Goal: Task Accomplishment & Management: Manage account settings

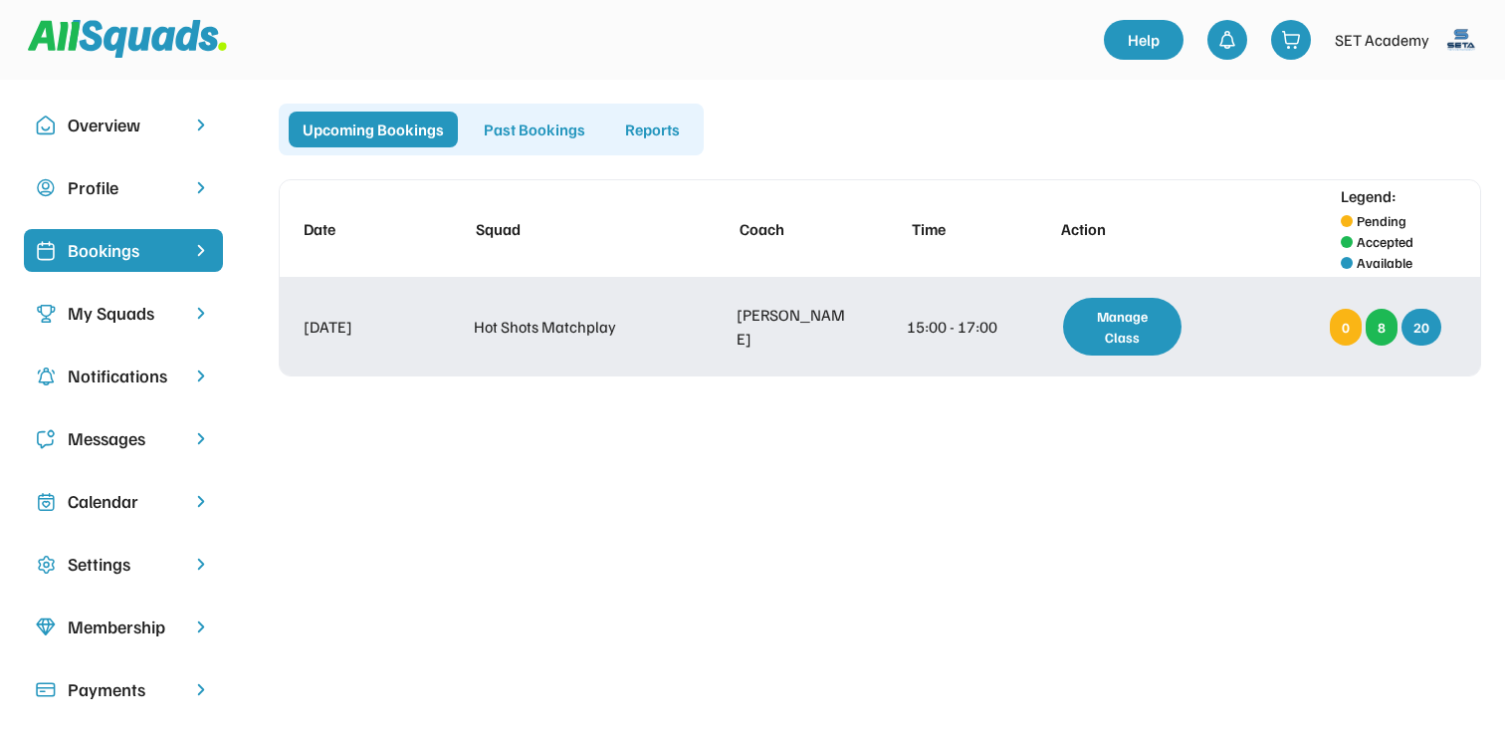
click at [1386, 326] on div "8" at bounding box center [1382, 327] width 32 height 37
click at [1139, 327] on div "Manage Class" at bounding box center [1122, 327] width 118 height 58
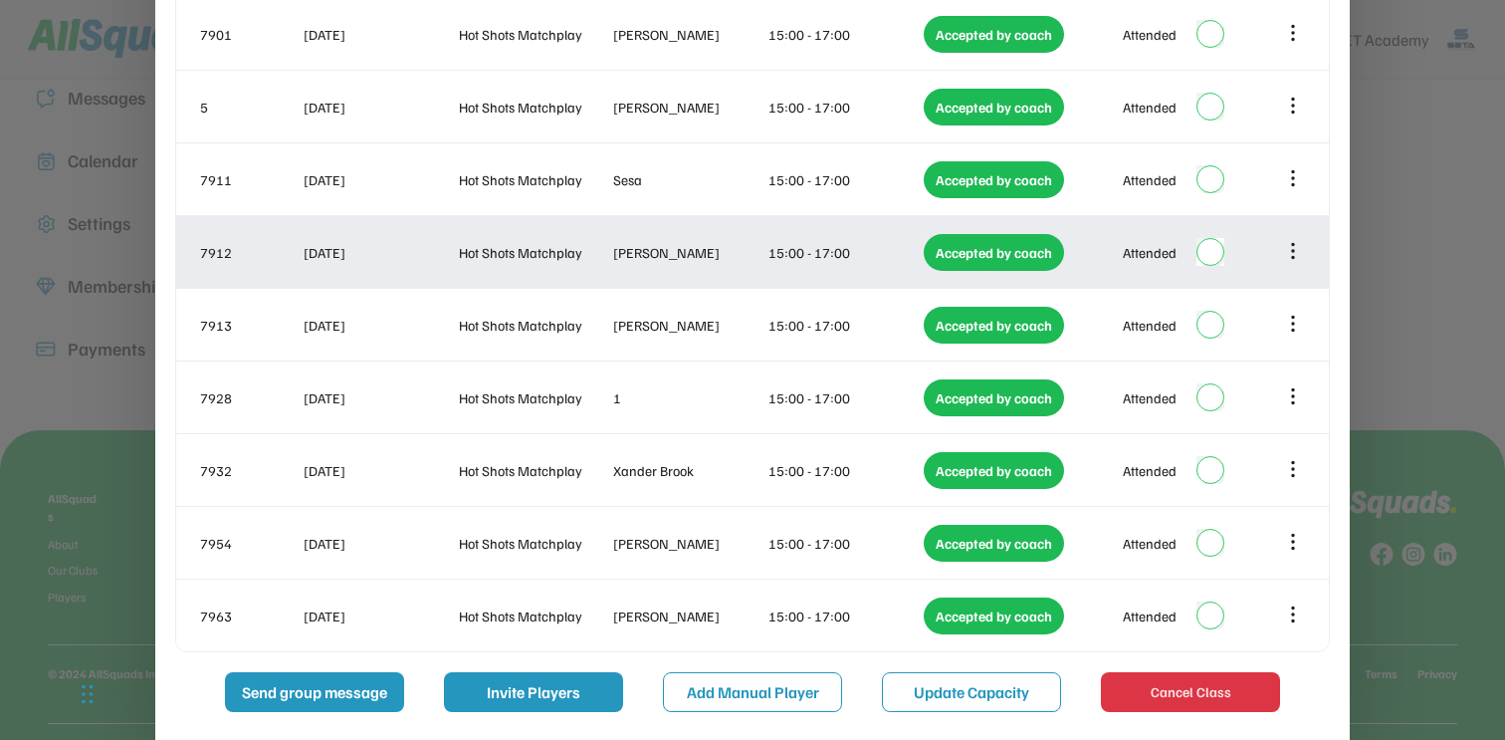
scroll to position [369, 0]
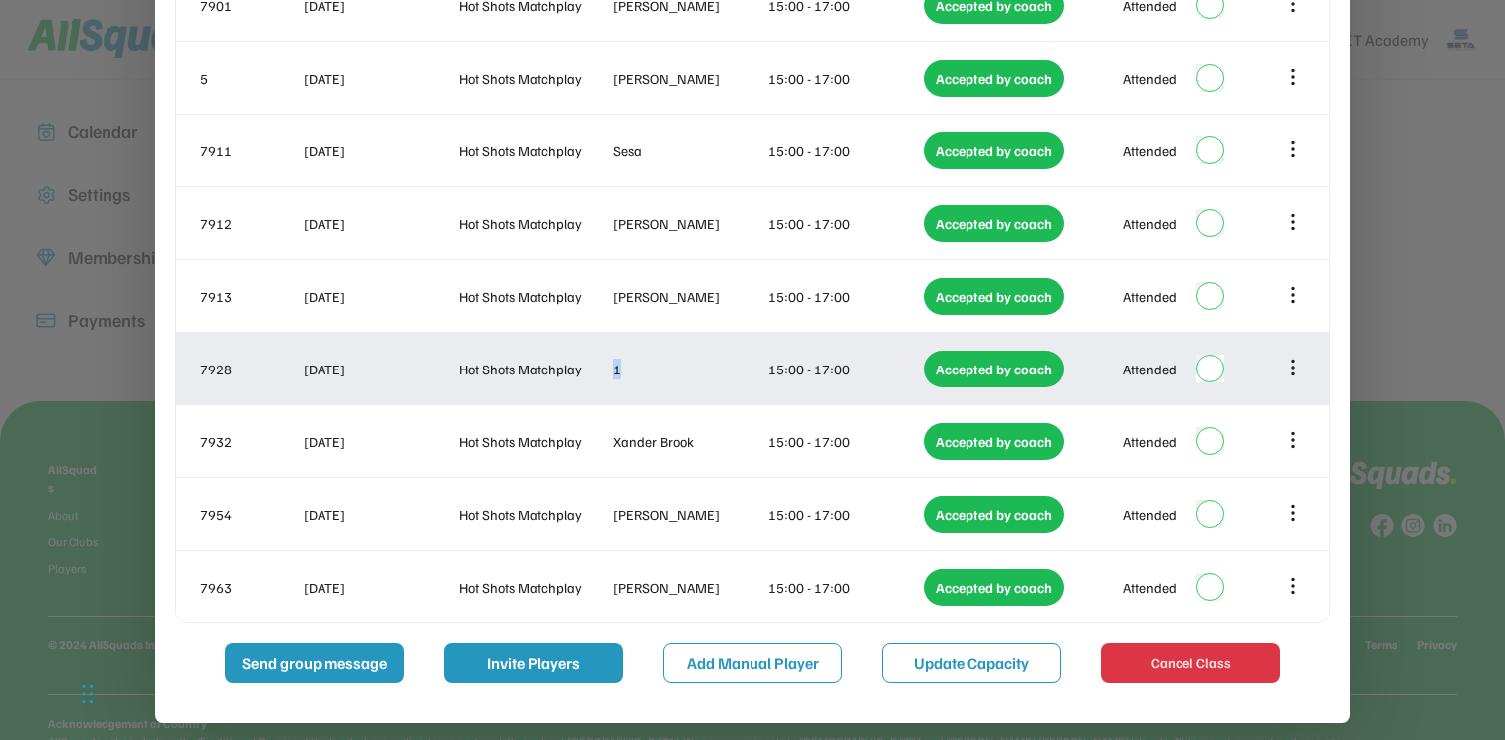
drag, startPoint x: 616, startPoint y: 367, endPoint x: 628, endPoint y: 370, distance: 12.3
click at [628, 370] on div "1" at bounding box center [688, 368] width 151 height 21
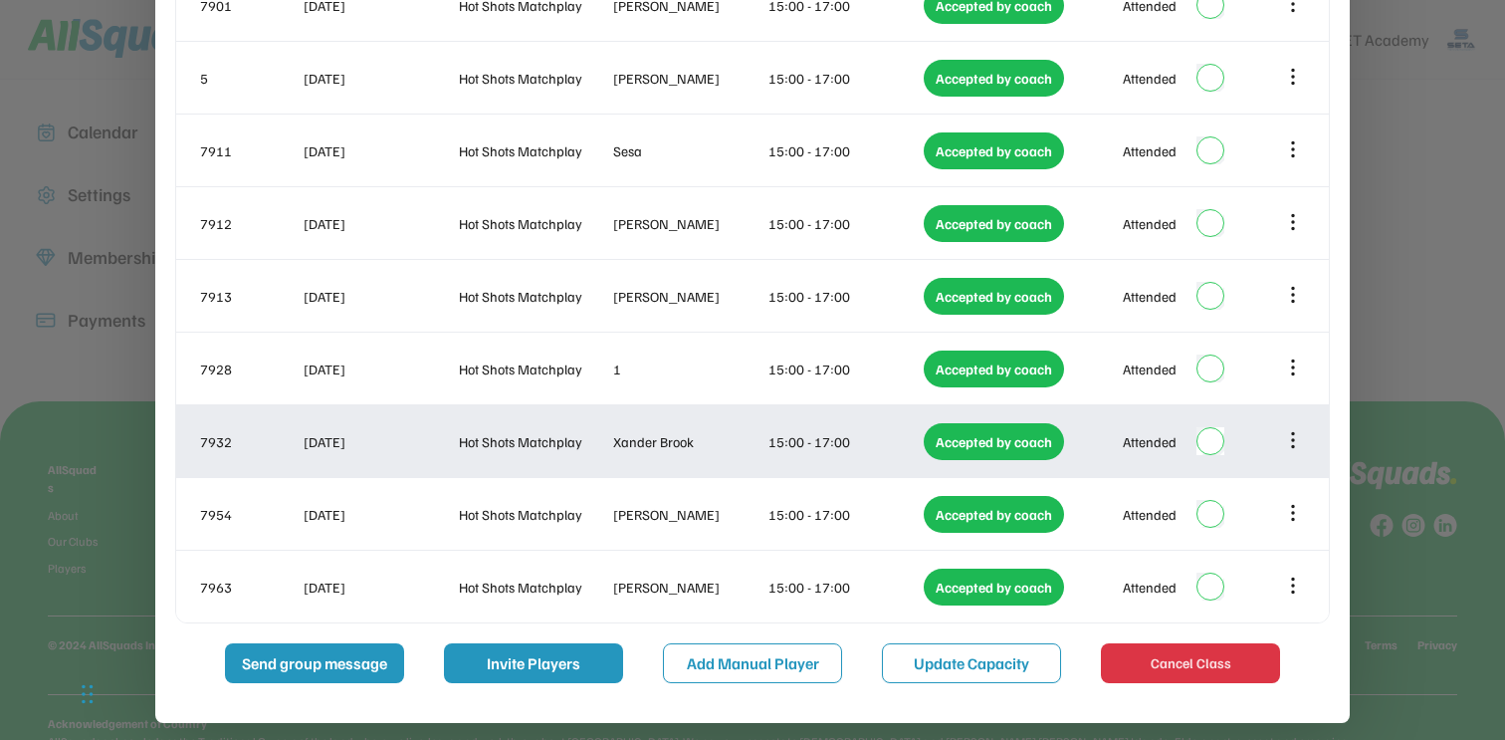
click at [678, 448] on div "Xander Brook" at bounding box center [688, 441] width 151 height 21
copy div "Brook"
click at [1290, 431] on icon at bounding box center [1293, 440] width 22 height 22
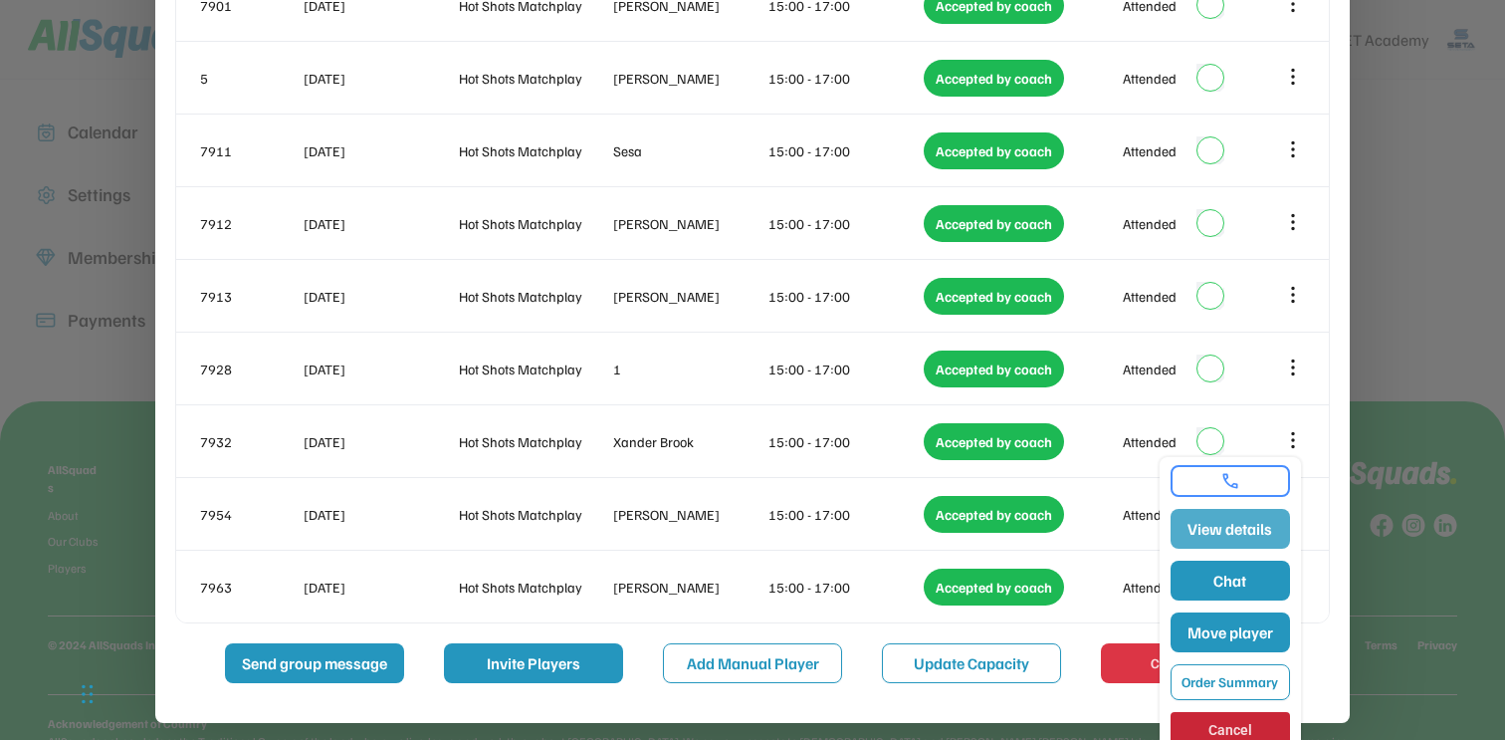
click at [1218, 537] on button "View details" at bounding box center [1230, 529] width 119 height 40
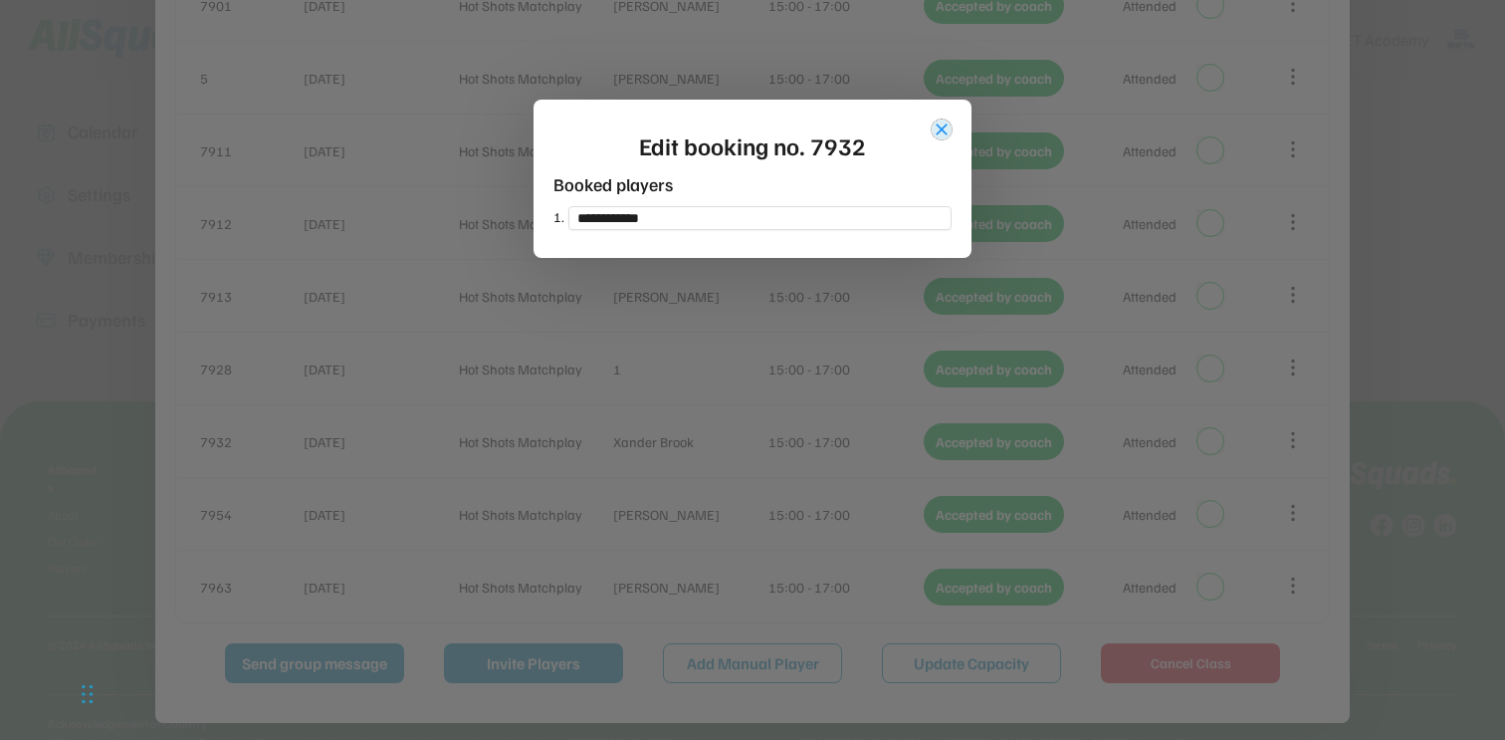
click at [948, 126] on button "close" at bounding box center [942, 129] width 20 height 20
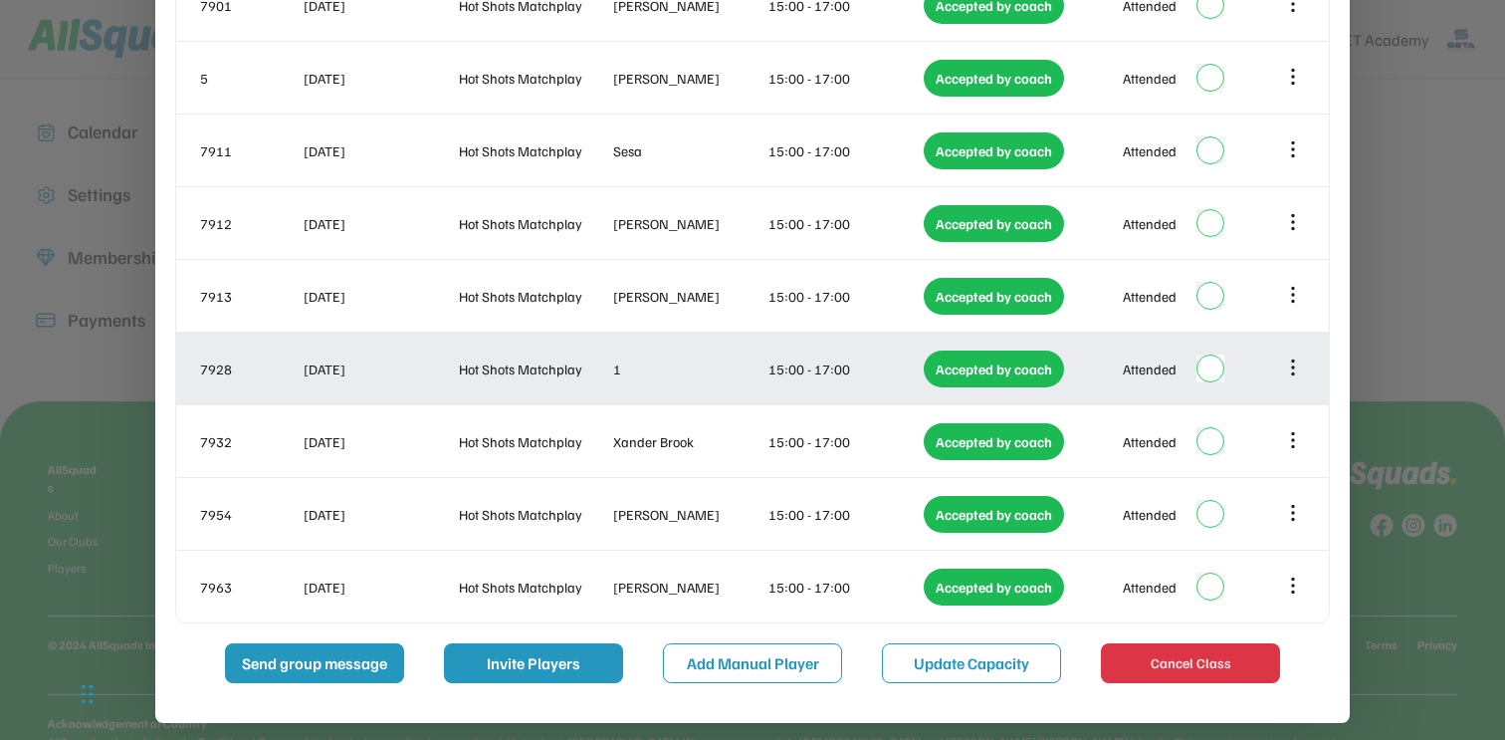
click at [1292, 370] on icon at bounding box center [1293, 367] width 22 height 22
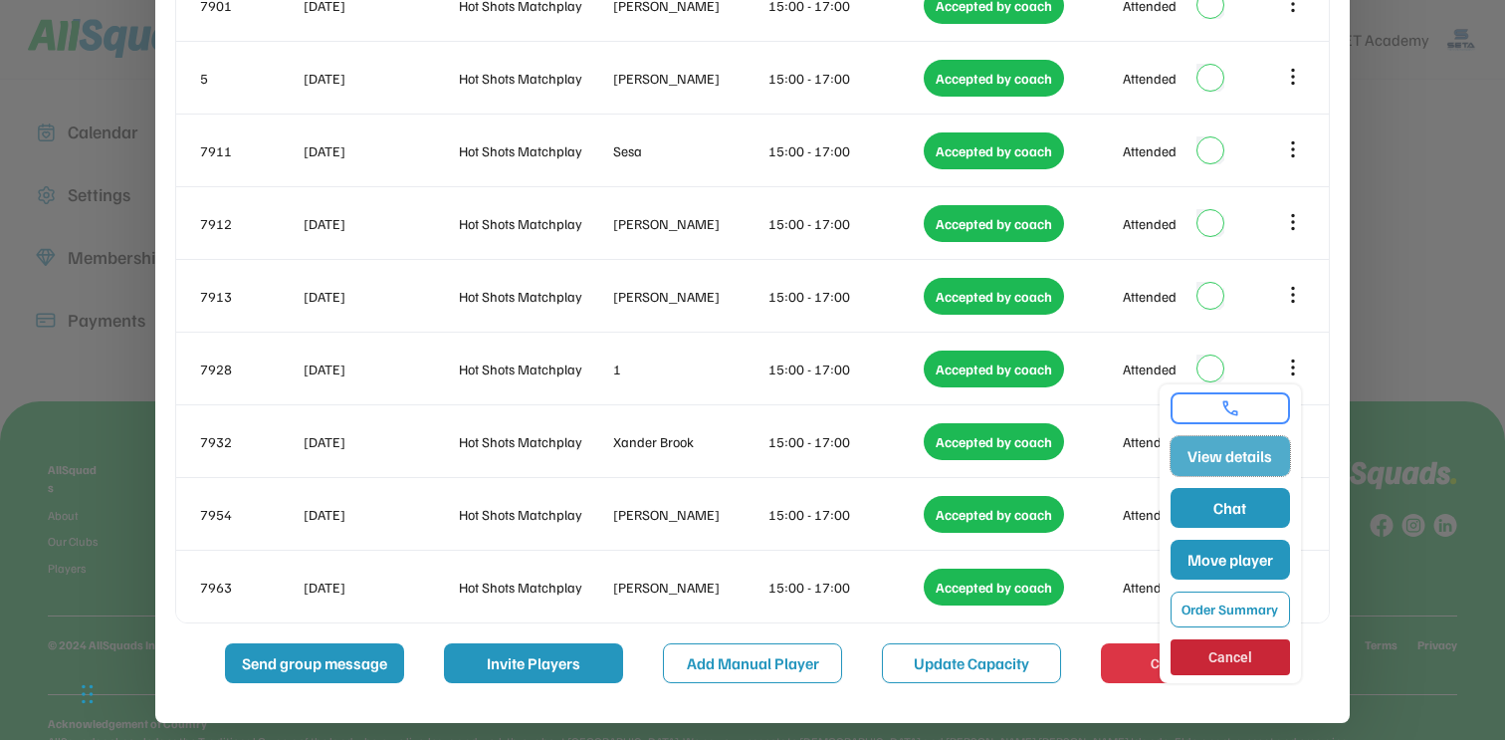
click at [1242, 451] on button "View details" at bounding box center [1230, 456] width 119 height 40
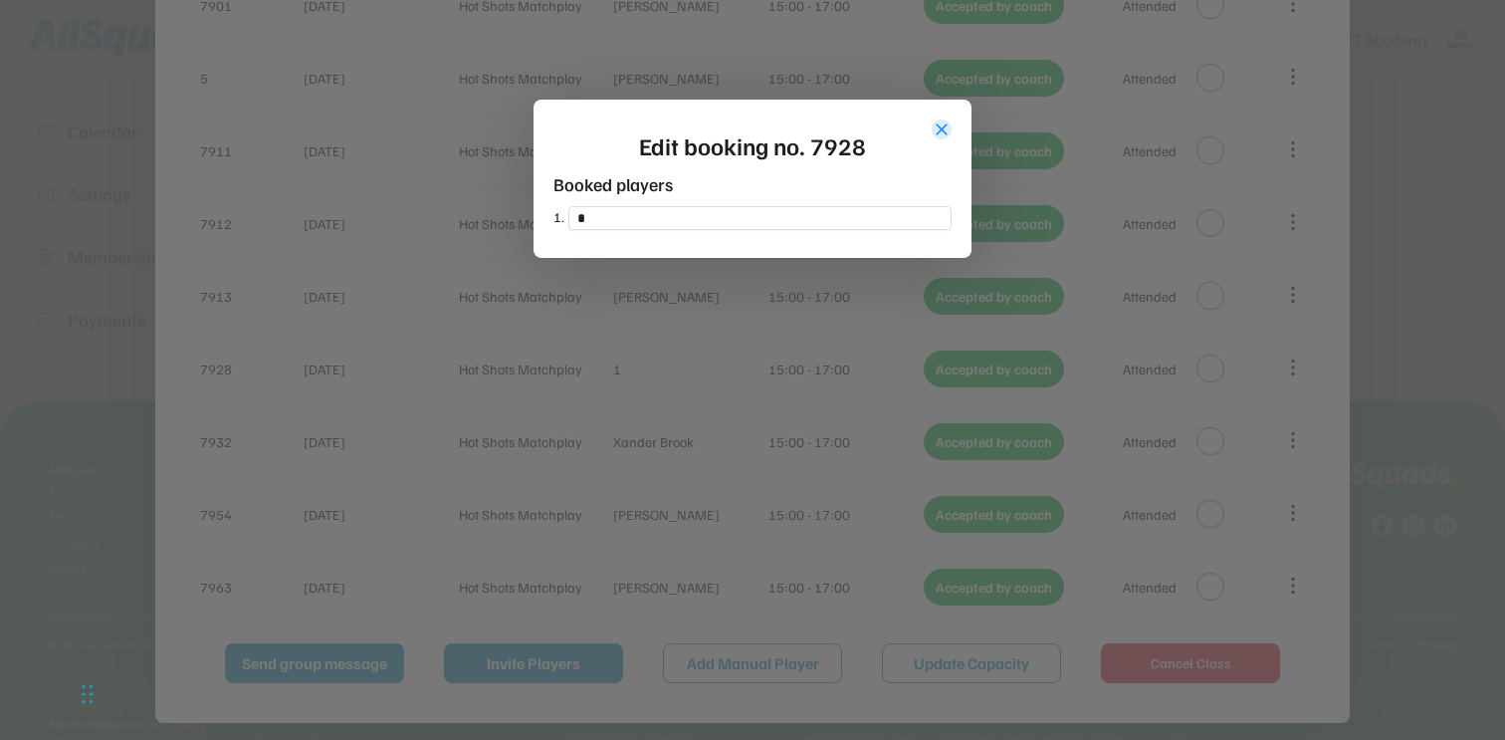
click at [943, 121] on button "close" at bounding box center [942, 129] width 20 height 20
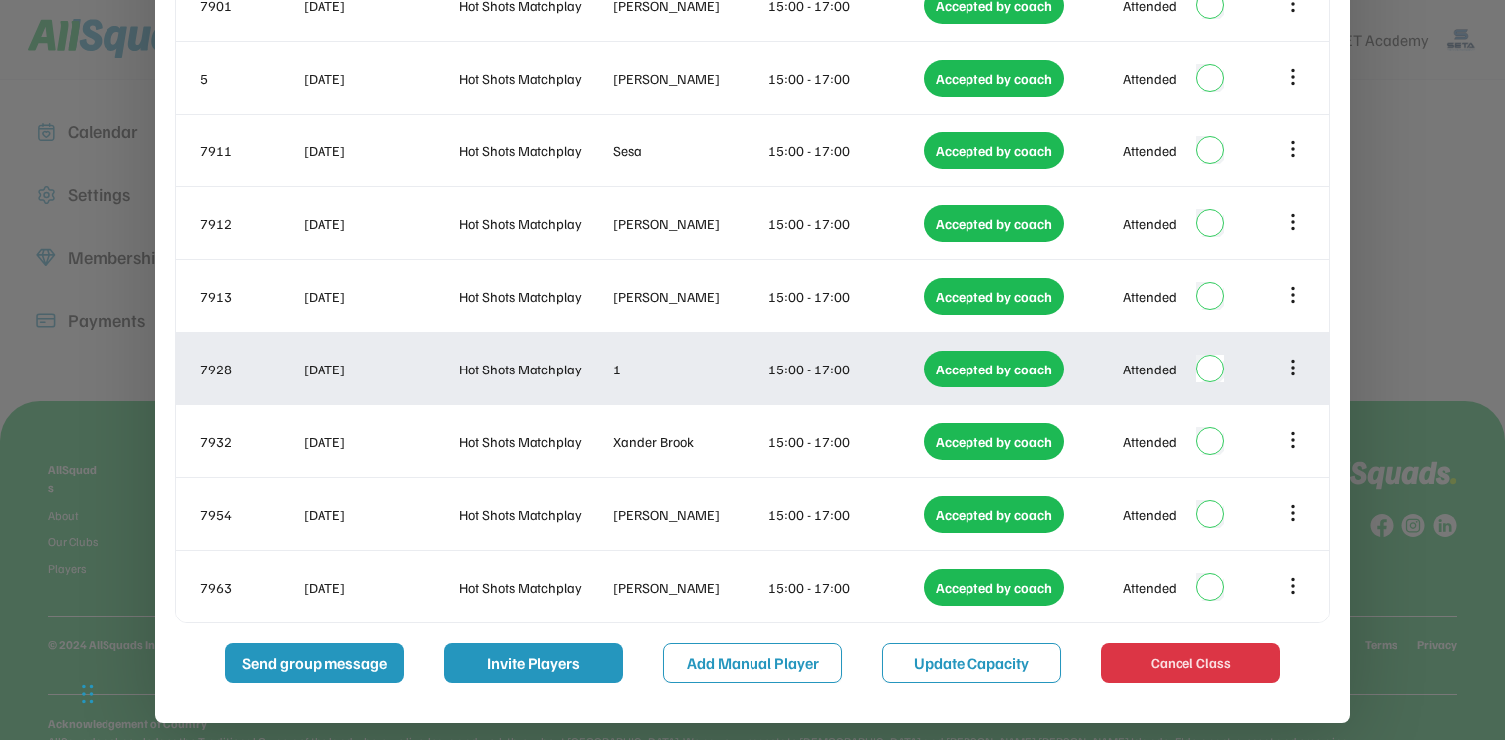
click at [1289, 370] on icon at bounding box center [1293, 367] width 22 height 22
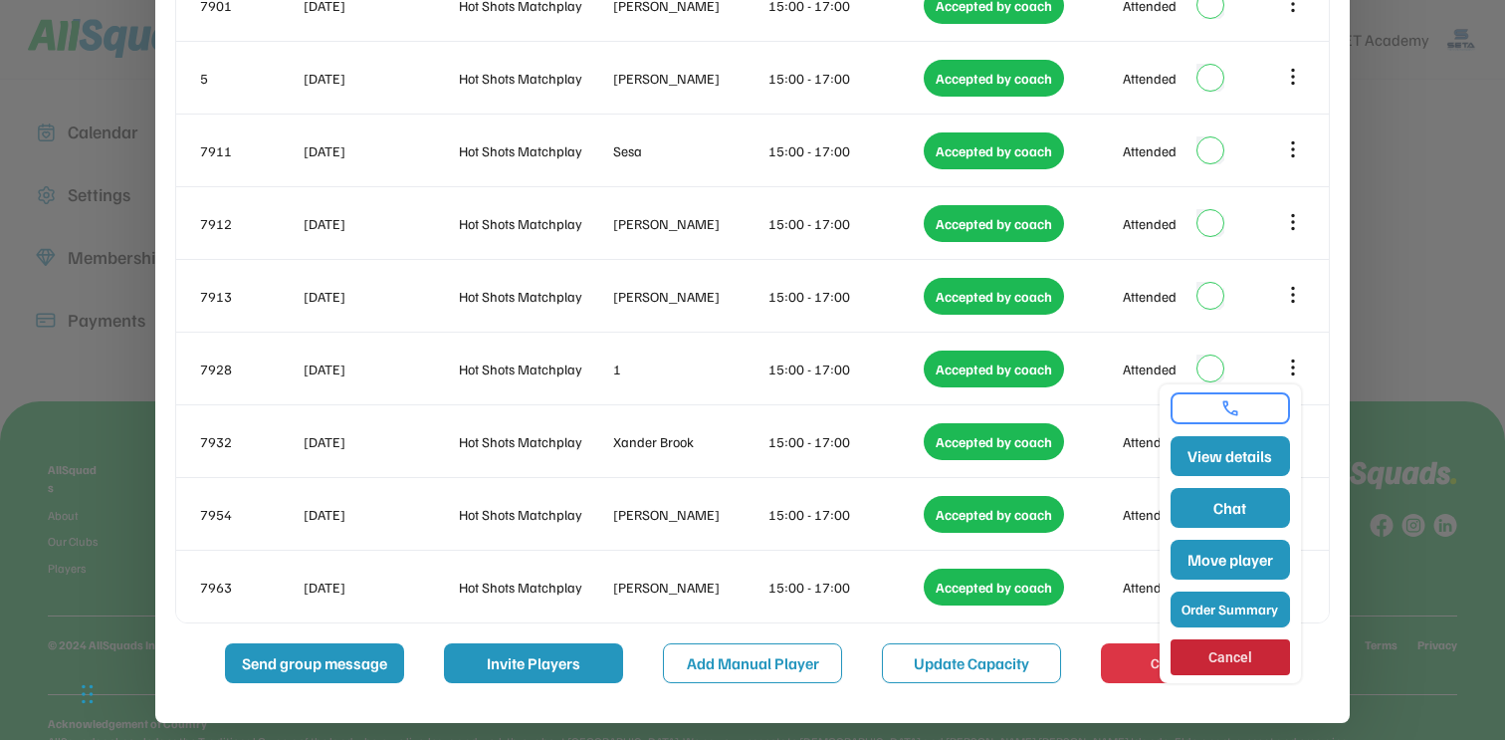
click at [1230, 600] on button "Order Summary" at bounding box center [1230, 609] width 119 height 36
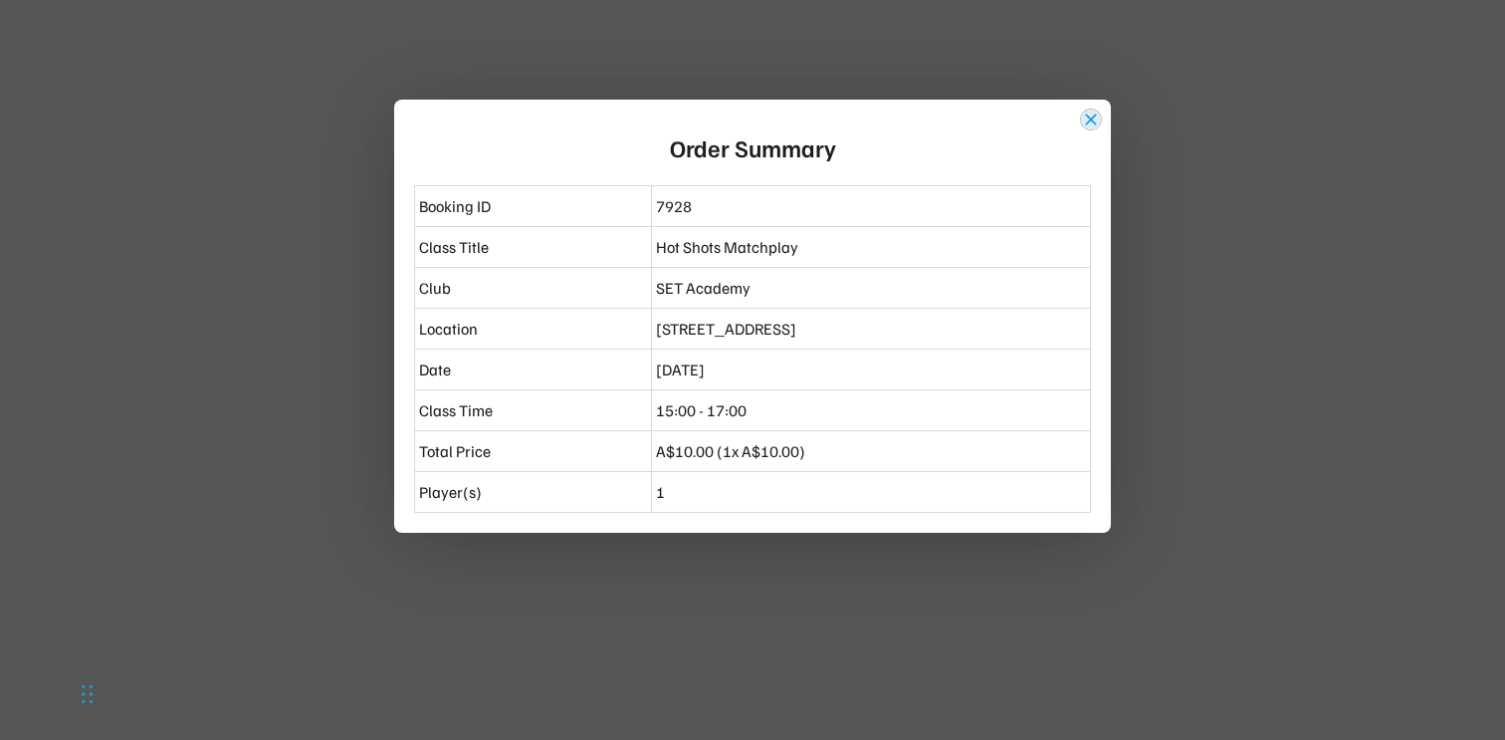
click at [1088, 119] on button "close" at bounding box center [1091, 119] width 20 height 20
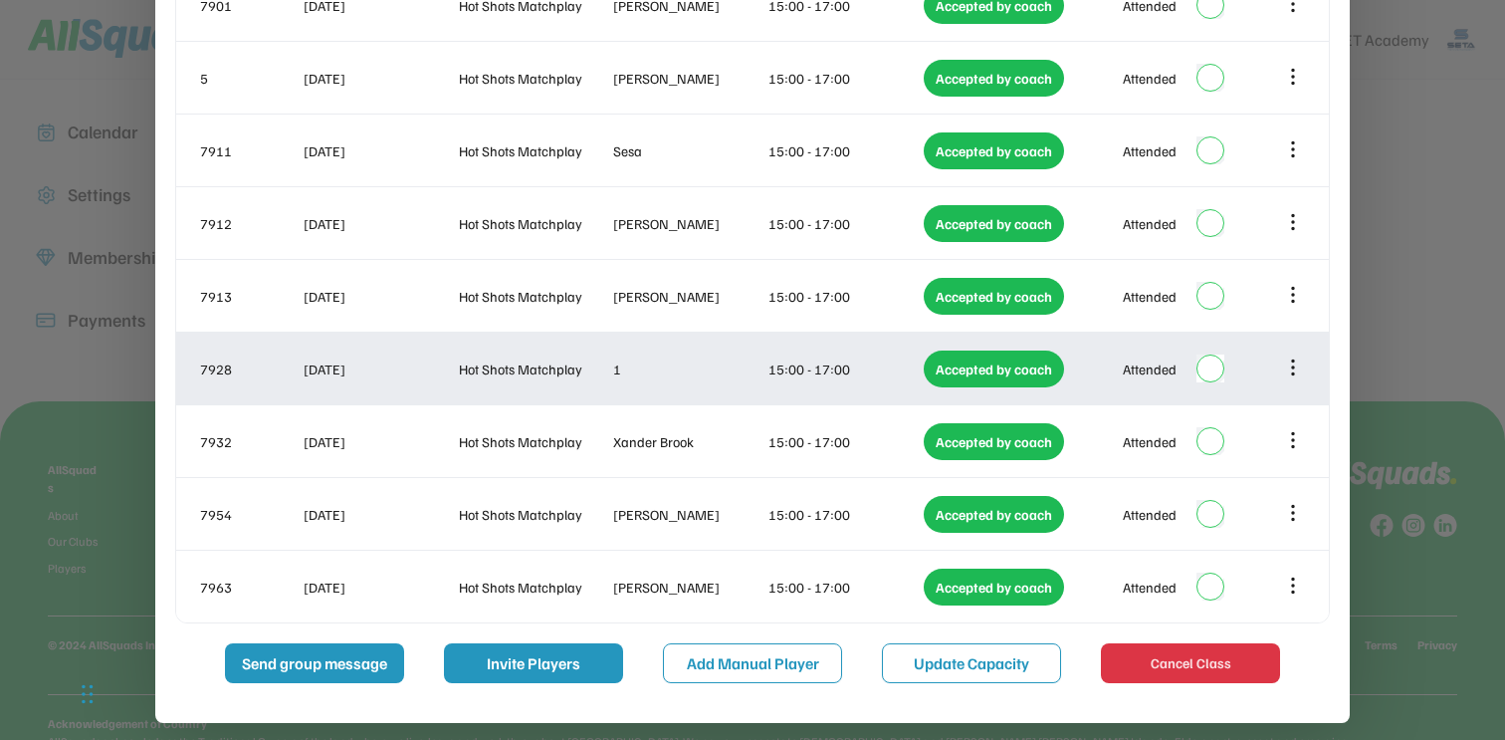
click at [1289, 363] on icon at bounding box center [1293, 367] width 22 height 22
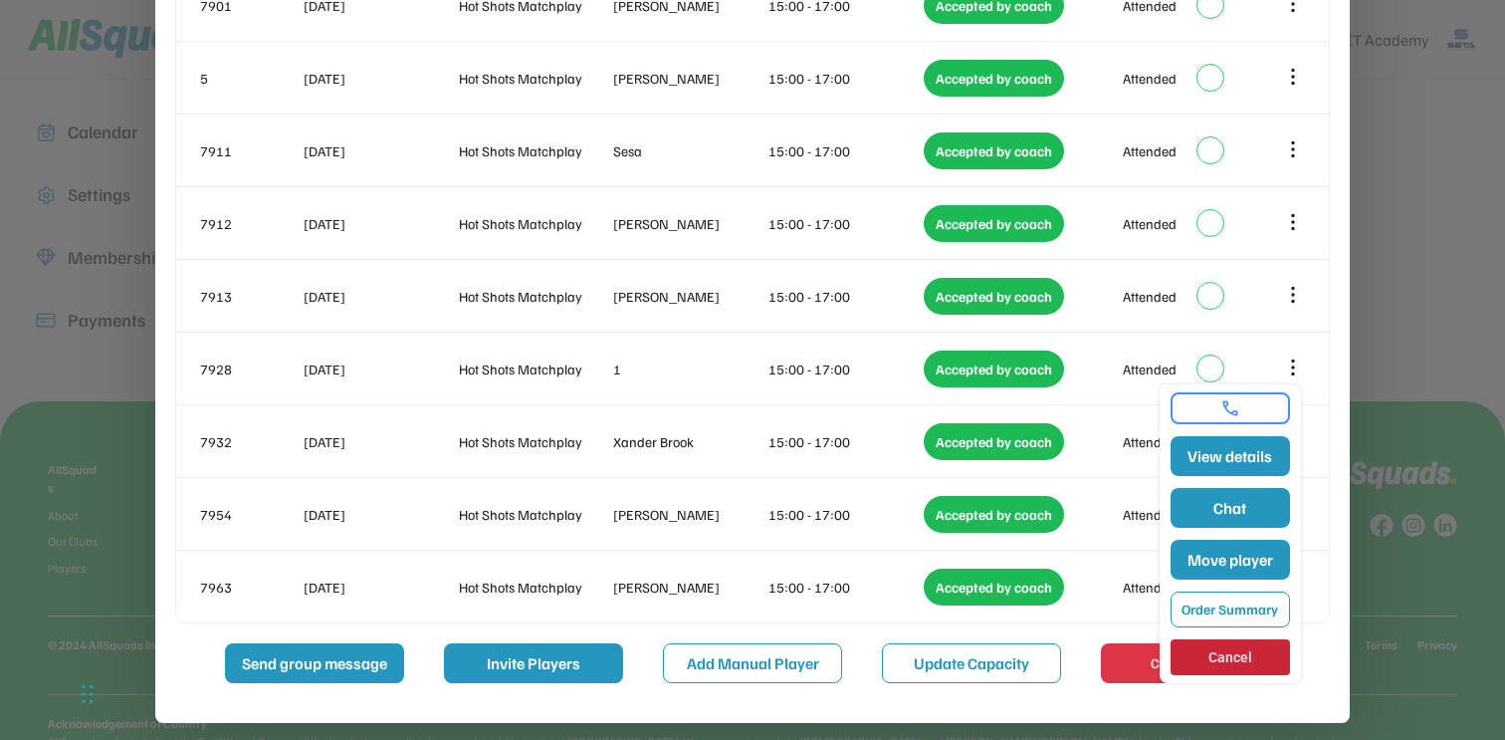
click at [1227, 407] on link at bounding box center [1230, 408] width 107 height 20
click at [1222, 454] on button "View details" at bounding box center [1230, 456] width 119 height 40
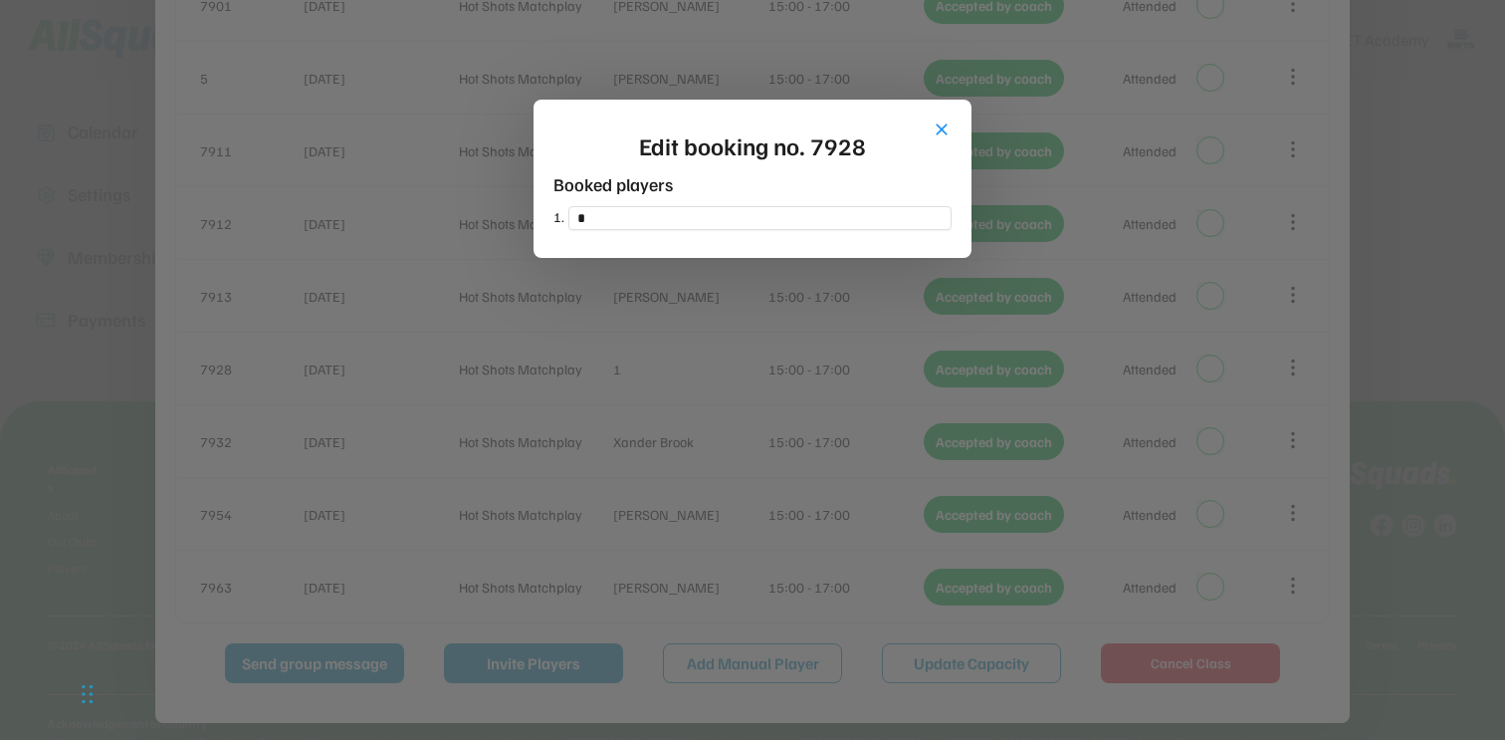
click at [930, 124] on div "close Edit booking no. 7928 Booked players 1." at bounding box center [753, 179] width 438 height 158
click at [936, 126] on button "close" at bounding box center [942, 129] width 20 height 20
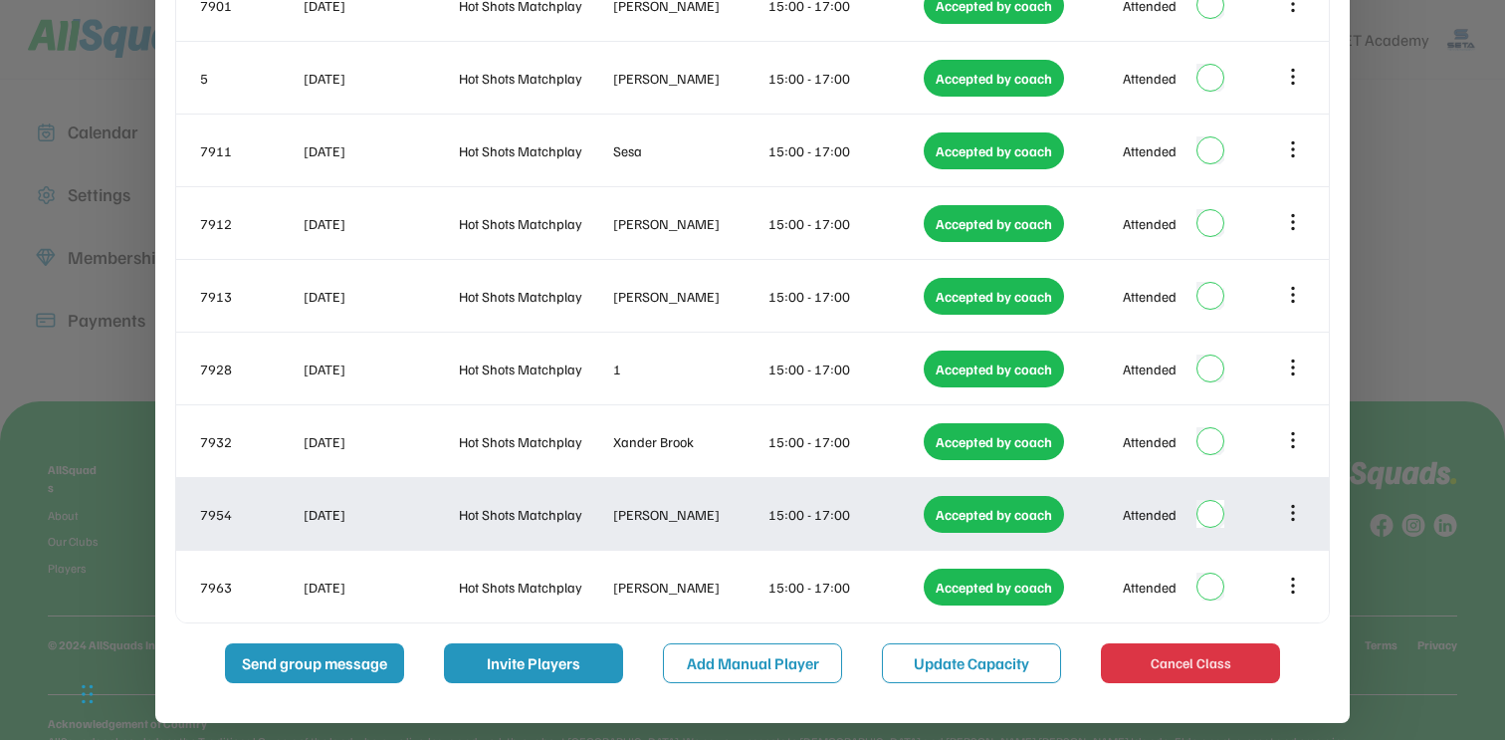
click at [668, 502] on div "7954 24 Aug 2025 Hot Shots Matchplay Ayla Carlos 15:00 - 17:00 Accepted by coac…" at bounding box center [752, 514] width 1153 height 72
click at [657, 518] on div "[PERSON_NAME]" at bounding box center [688, 514] width 151 height 21
copy div "Carlos"
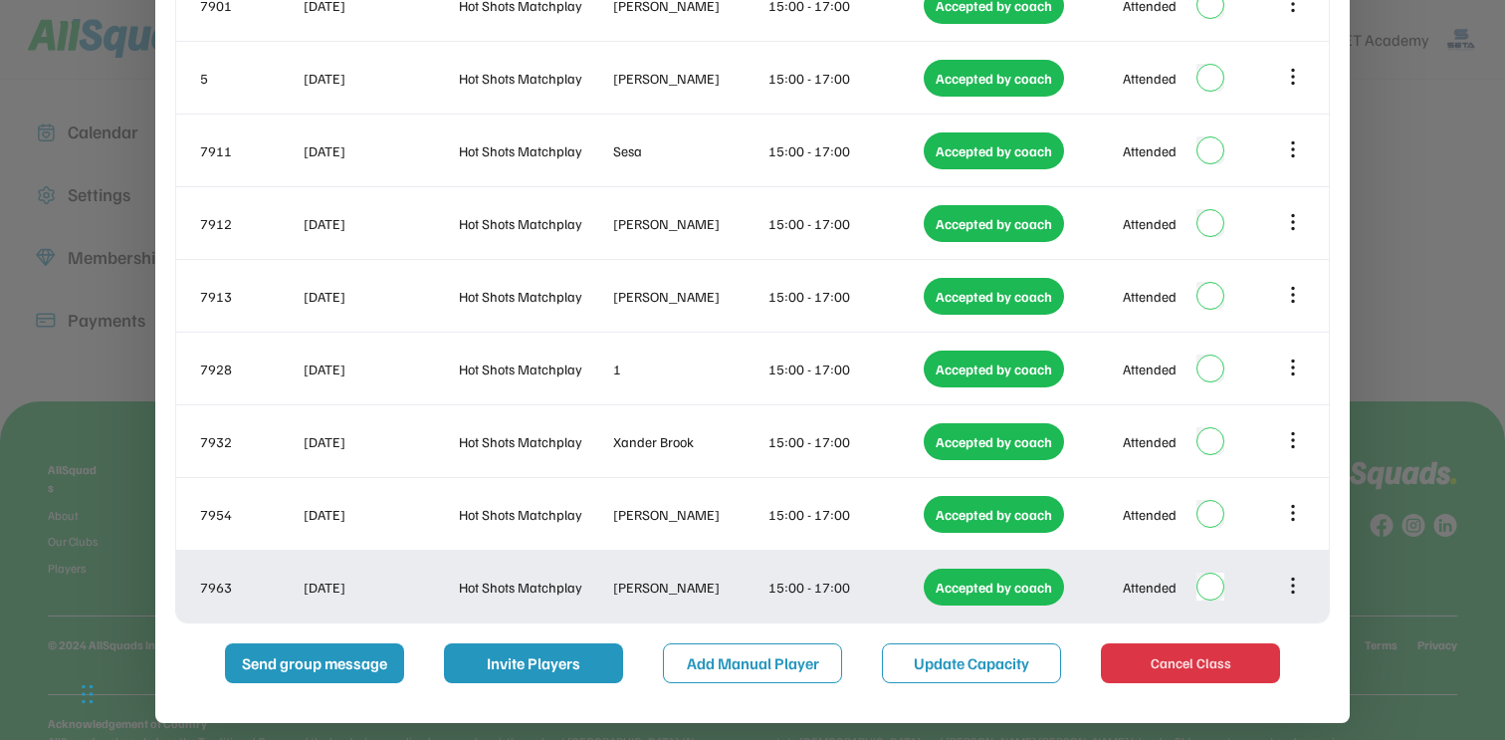
click at [661, 590] on div "[PERSON_NAME]" at bounding box center [688, 586] width 151 height 21
copy div "Boan"
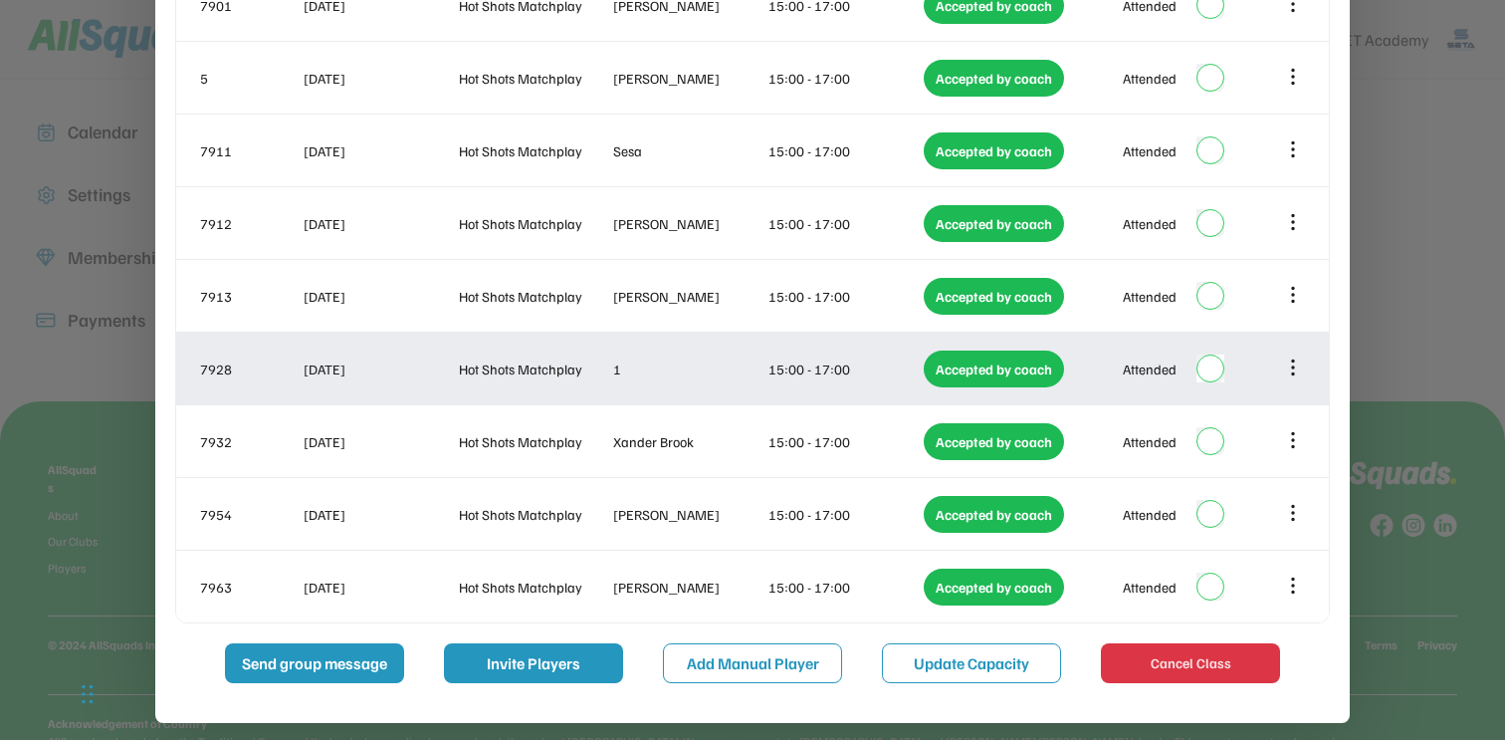
click at [605, 371] on div "Hot Shots Matchplay" at bounding box center [534, 368] width 151 height 21
click at [1295, 362] on icon at bounding box center [1293, 367] width 22 height 22
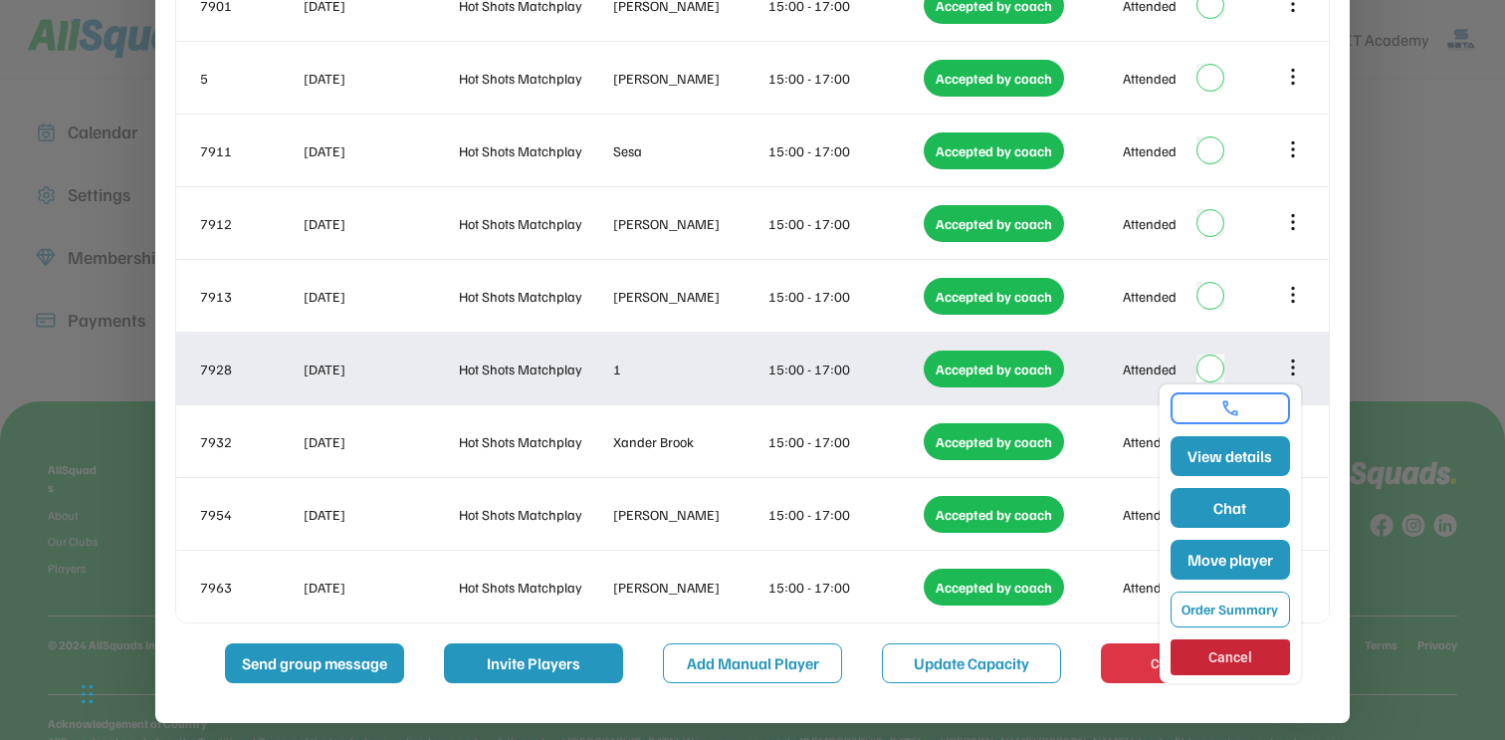
click at [777, 369] on div "15:00 - 17:00" at bounding box center [843, 368] width 151 height 21
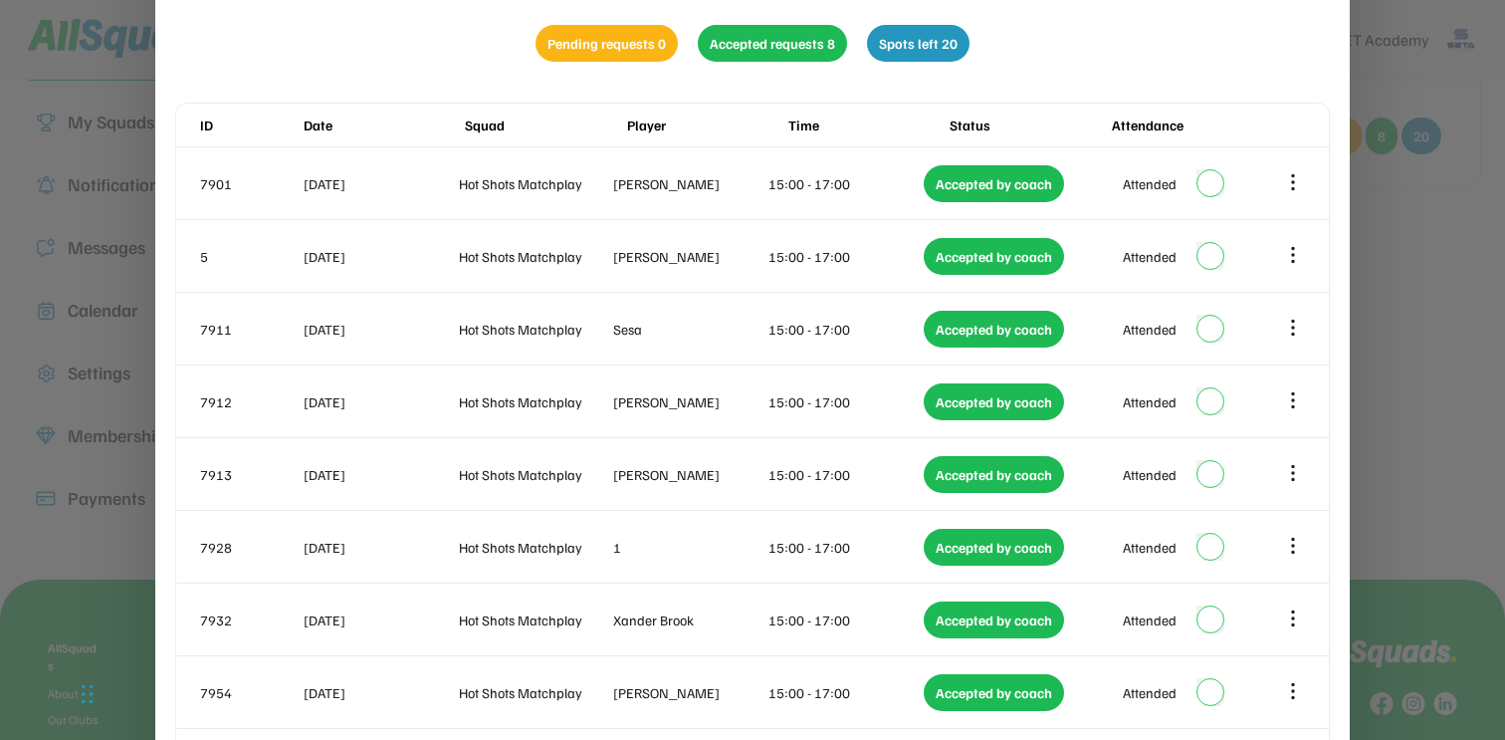
scroll to position [147, 0]
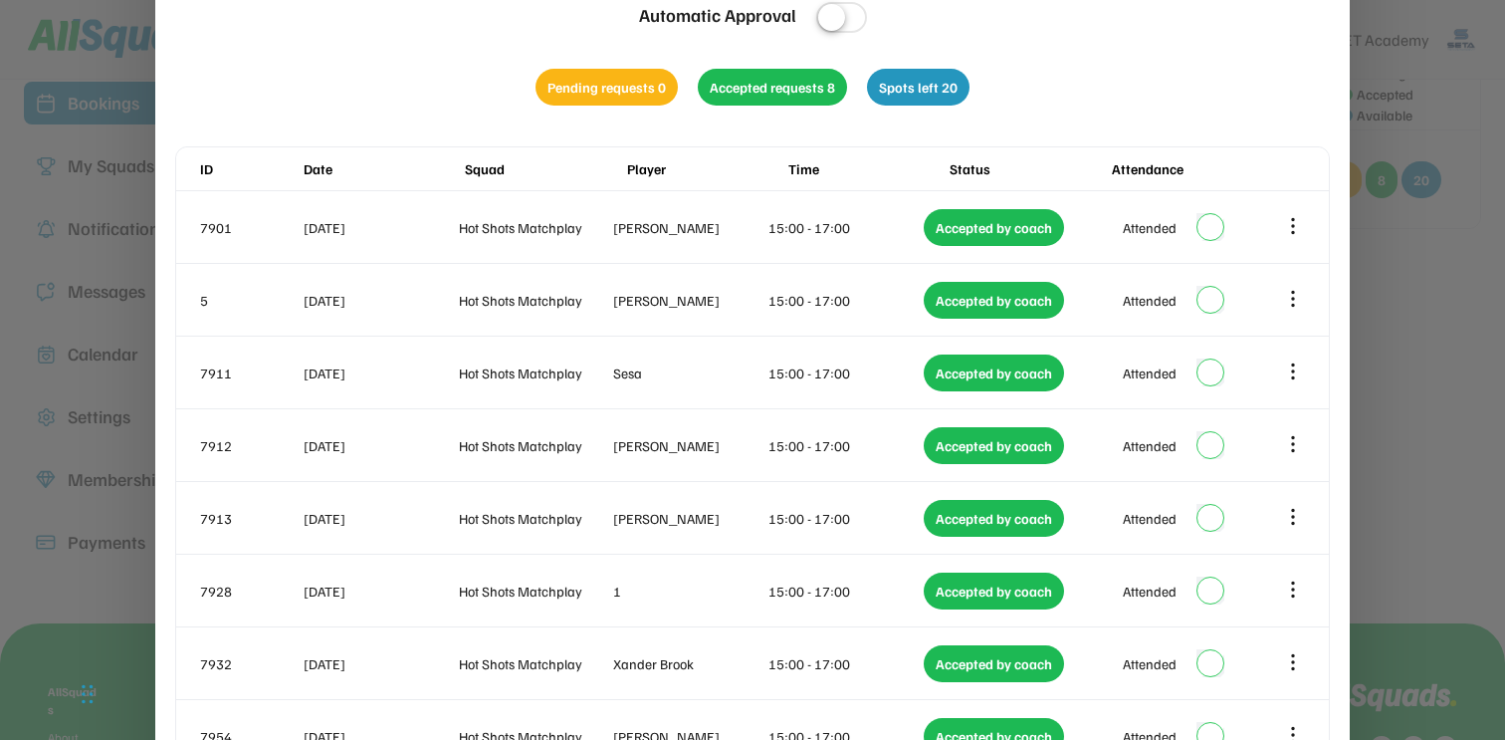
click at [1470, 121] on div at bounding box center [752, 370] width 1505 height 740
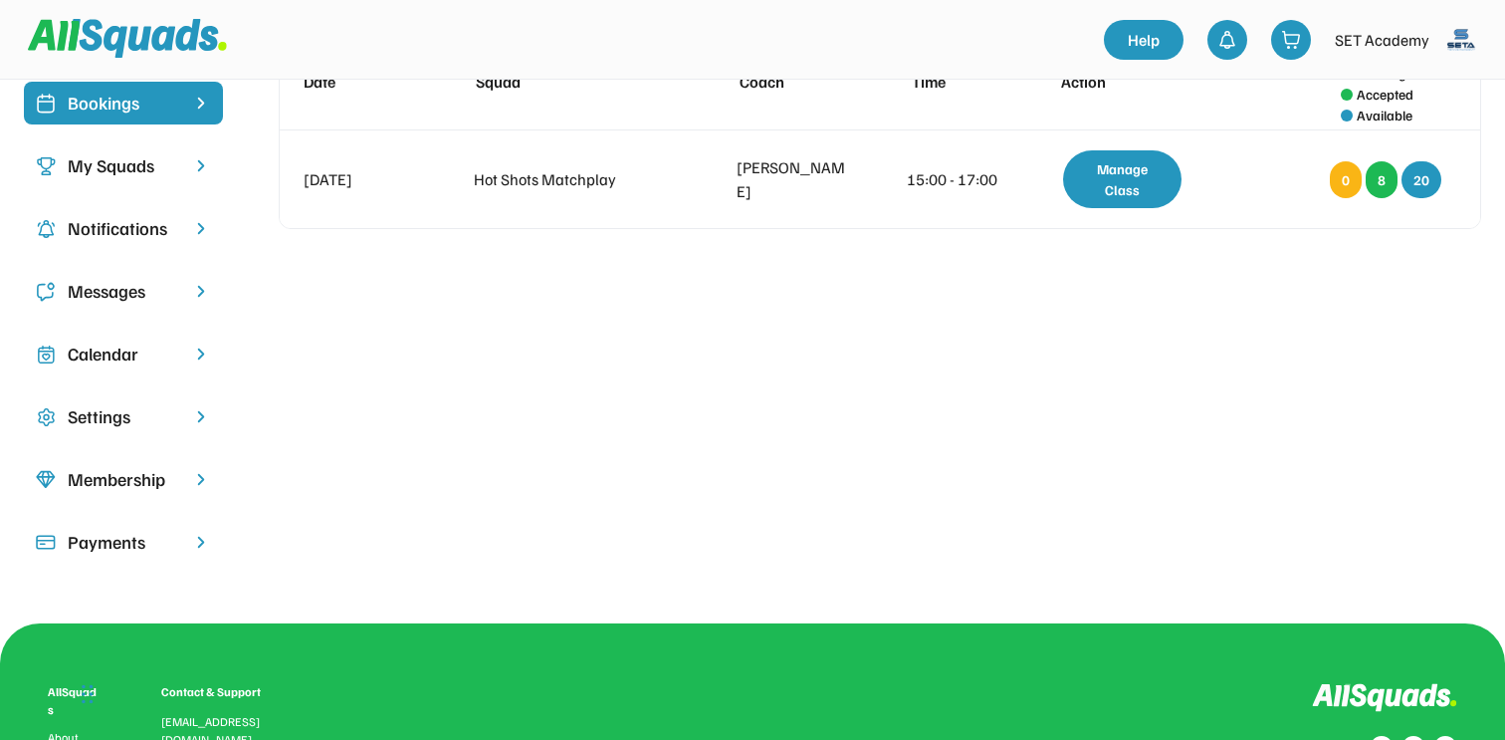
scroll to position [0, 0]
